Goal: Check status: Check status

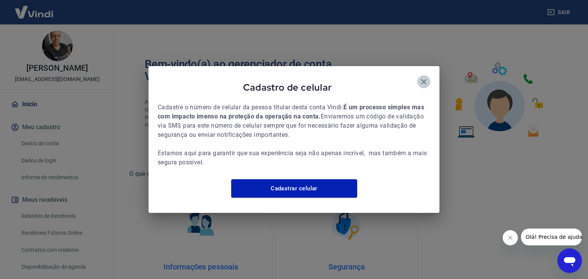
click at [423, 79] on icon "button" at bounding box center [423, 81] width 5 height 5
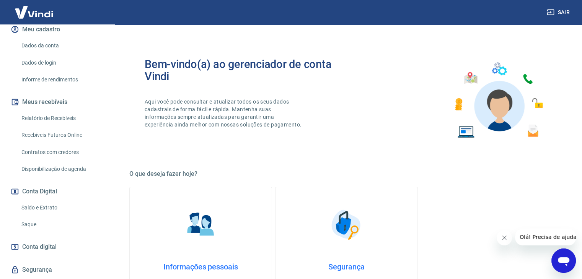
scroll to position [128, 0]
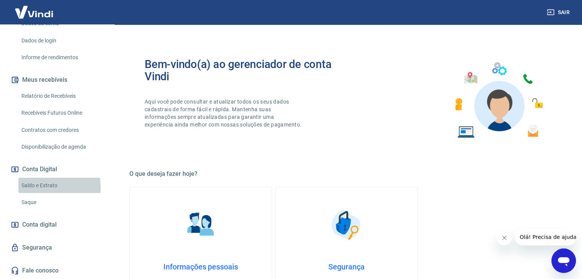
click at [37, 187] on link "Saldo e Extrato" at bounding box center [61, 186] width 87 height 16
